Goal: Navigation & Orientation: Understand site structure

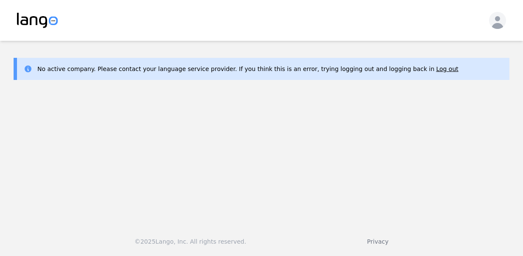
click at [42, 19] on img at bounding box center [37, 20] width 41 height 15
click at [497, 25] on icon "button" at bounding box center [498, 22] width 12 height 13
click at [455, 54] on button "Log out" at bounding box center [462, 48] width 82 height 19
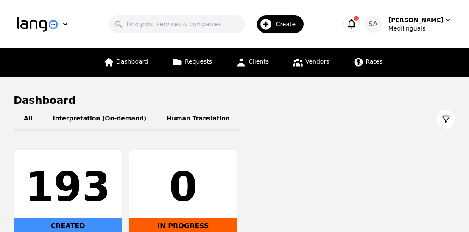
click at [356, 27] on icon "button" at bounding box center [352, 24] width 8 height 10
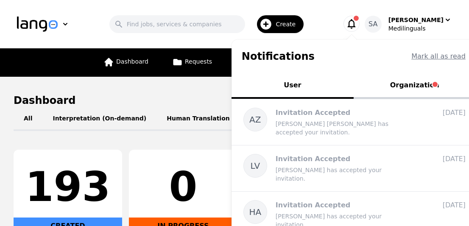
click at [356, 27] on icon "button" at bounding box center [352, 24] width 8 height 10
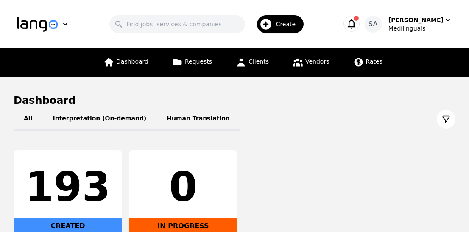
click at [356, 27] on icon "button" at bounding box center [352, 24] width 8 height 10
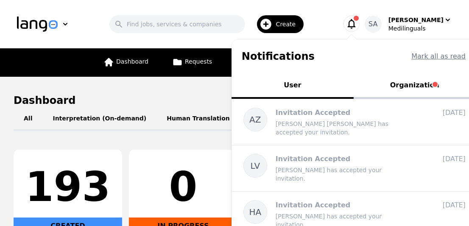
click at [440, 85] on button "Organization" at bounding box center [415, 85] width 122 height 25
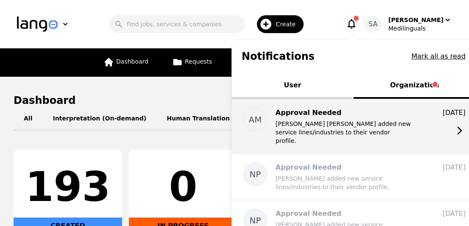
click at [379, 129] on p "Aung Zaw Lwin Moe added new service lines/industries to their vendor profile." at bounding box center [344, 132] width 136 height 25
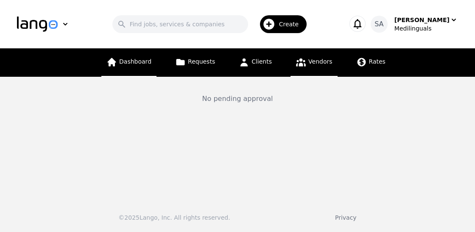
click at [141, 59] on span "Dashboard" at bounding box center [135, 61] width 32 height 7
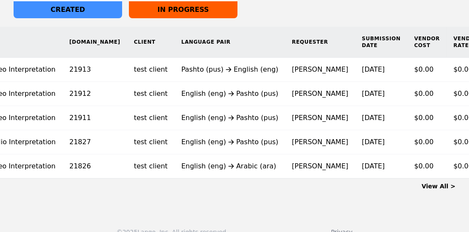
scroll to position [0, 79]
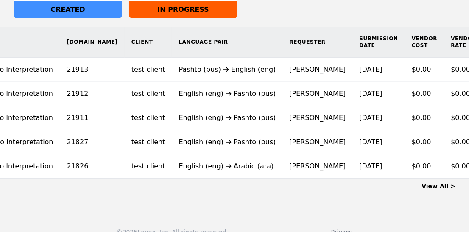
click at [436, 189] on link "View All >" at bounding box center [439, 186] width 34 height 7
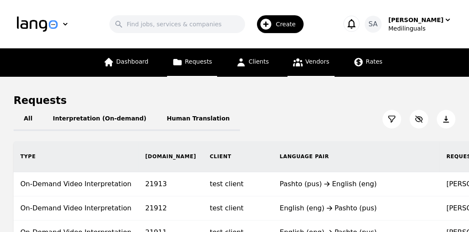
click at [312, 66] on link "Vendors" at bounding box center [311, 62] width 47 height 28
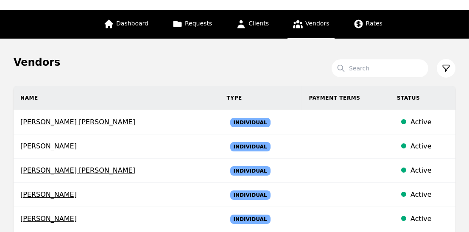
scroll to position [37, 0]
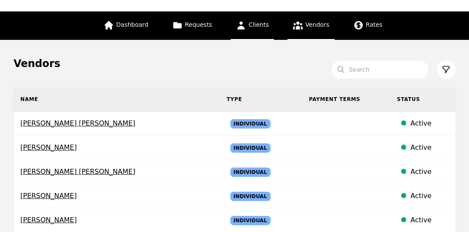
click at [258, 29] on link "Clients" at bounding box center [252, 25] width 43 height 28
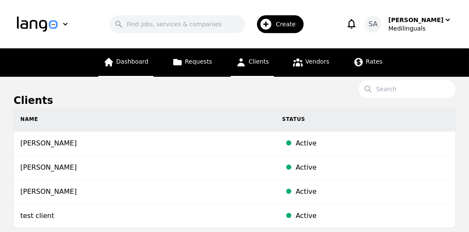
click at [129, 63] on span "Dashboard" at bounding box center [132, 61] width 32 height 7
